Goal: Information Seeking & Learning: Learn about a topic

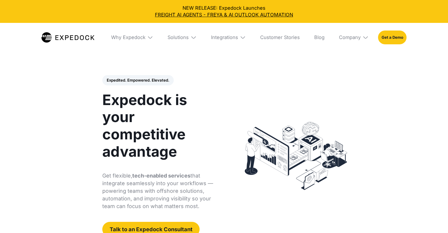
select select
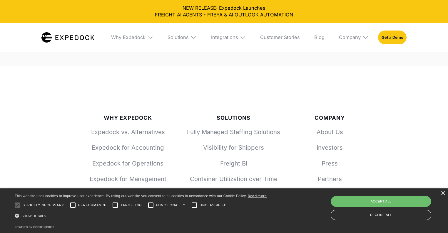
drag, startPoint x: 450, startPoint y: 19, endPoint x: 387, endPoint y: 132, distance: 129.1
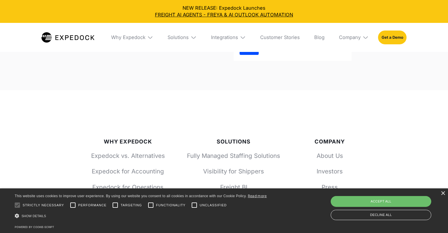
click at [163, 39] on div "Why Expedock WHy Expedock Expedock Document Automation Products vs. Alternative…" at bounding box center [256, 37] width 300 height 29
click at [175, 40] on div "Solutions" at bounding box center [178, 37] width 21 height 6
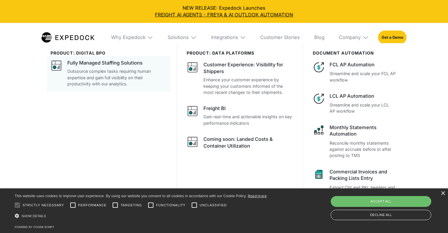
click at [93, 67] on div "Fully Managed Staffing Solutions Outsource complex tasks requiring human expert…" at bounding box center [117, 73] width 100 height 27
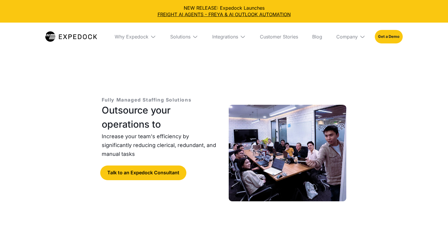
select select
